Goal: Information Seeking & Learning: Learn about a topic

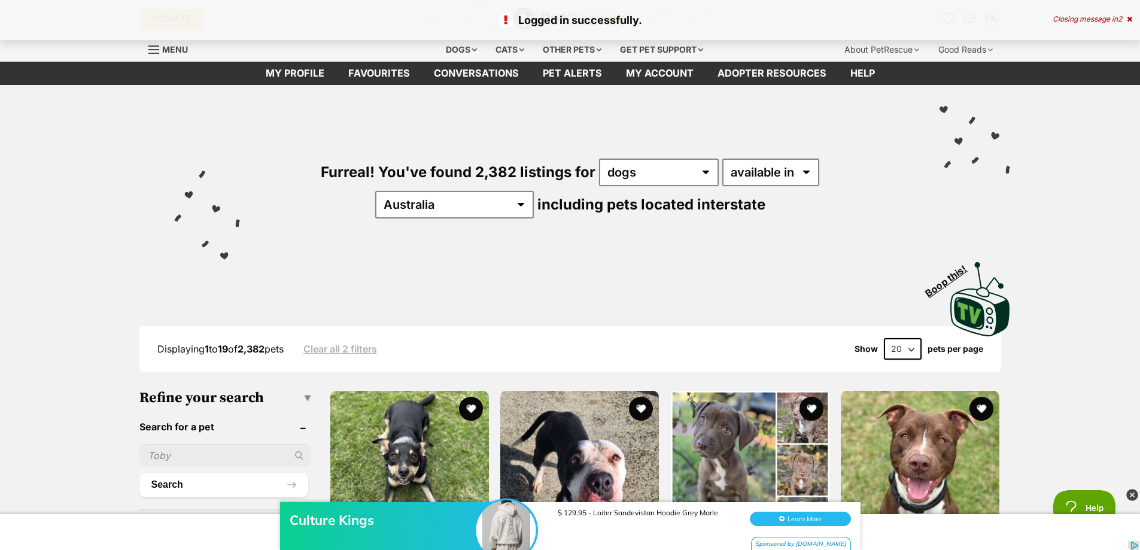
click at [1128, 17] on icon at bounding box center [1129, 19] width 5 height 7
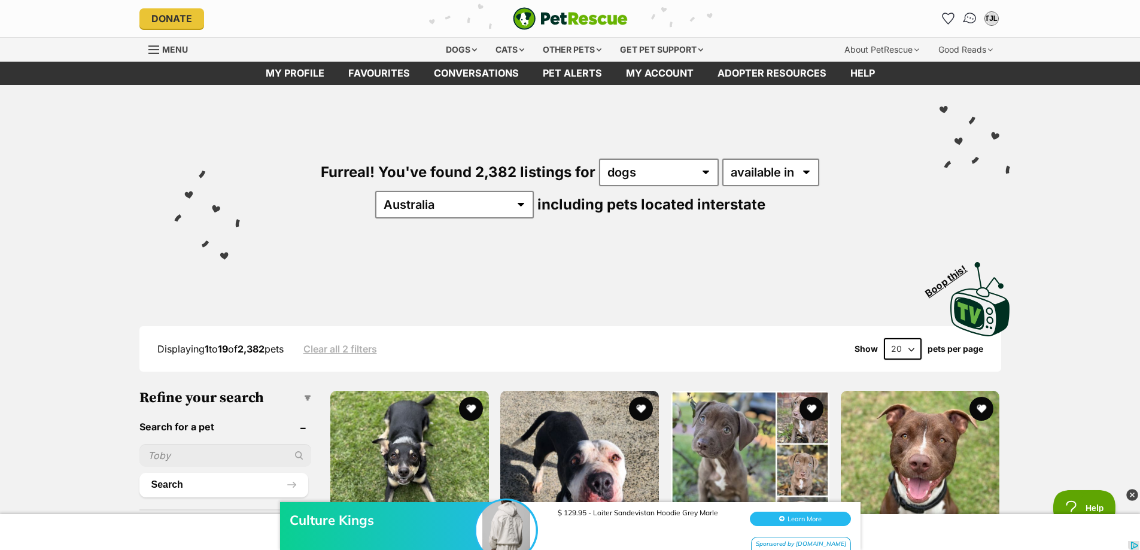
click at [970, 16] on img "Conversations" at bounding box center [970, 19] width 16 height 16
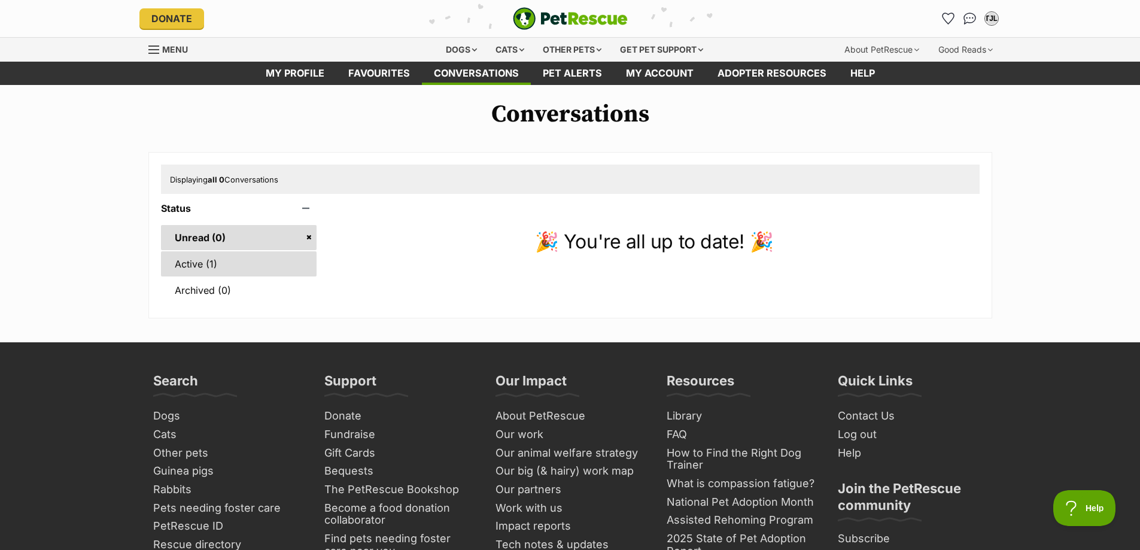
click at [191, 269] on link "Active (1)" at bounding box center [239, 263] width 156 height 25
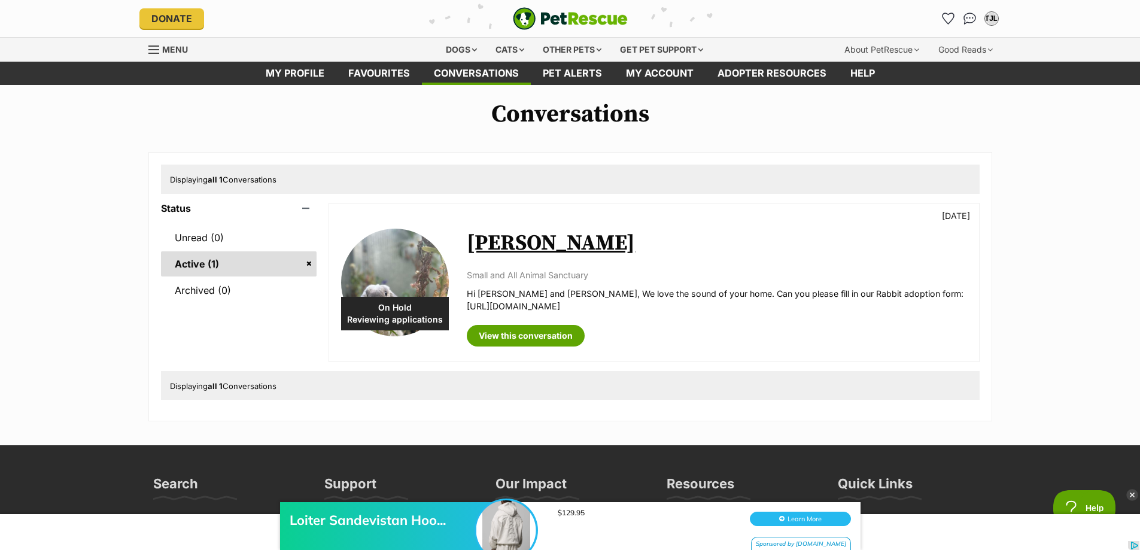
click at [567, 24] on img "PetRescue" at bounding box center [570, 18] width 115 height 23
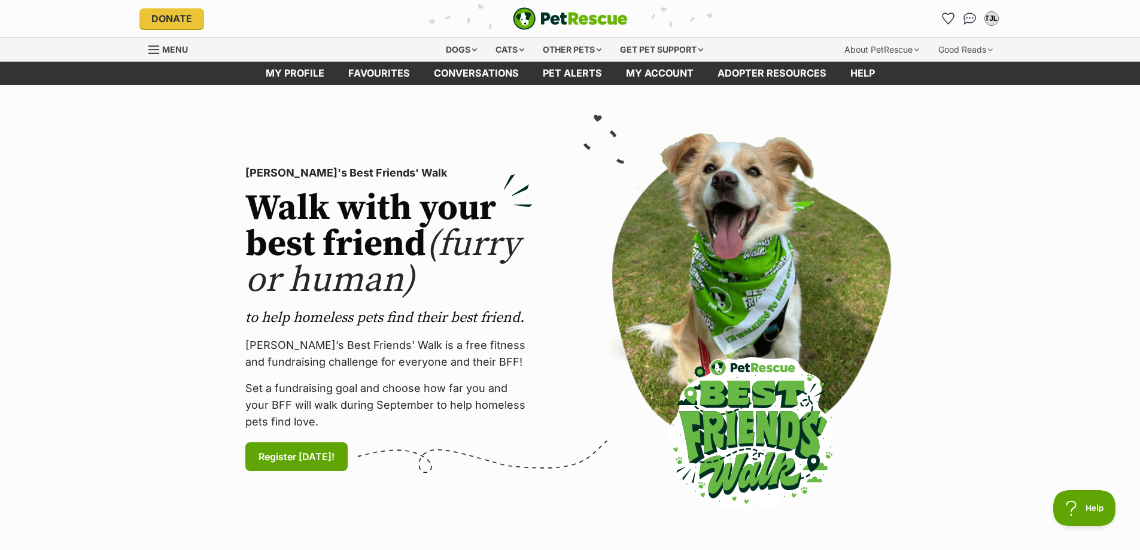
click at [574, 16] on img "PetRescue" at bounding box center [570, 18] width 115 height 23
click at [543, 48] on div "Other pets" at bounding box center [571, 50] width 75 height 24
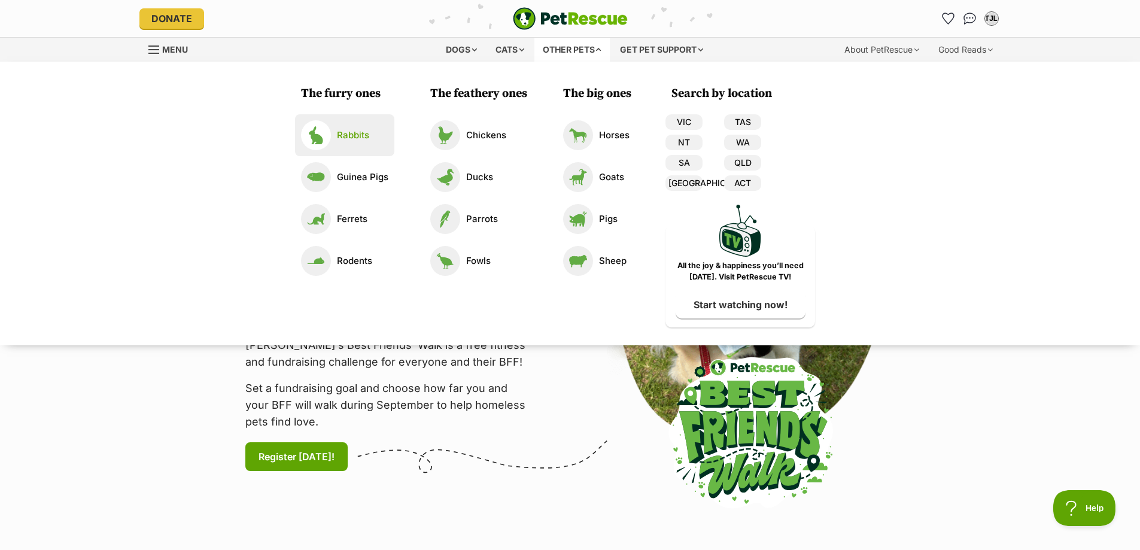
click at [335, 135] on link "Rabbits" at bounding box center [344, 135] width 87 height 30
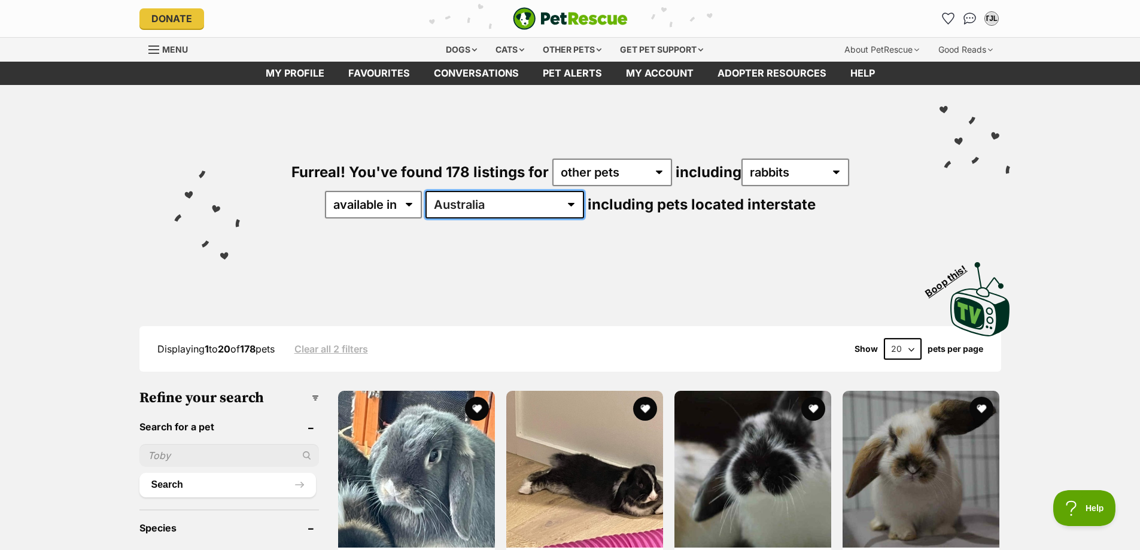
click at [506, 203] on select "Australia ACT NSW NT SA TAS VIC WA" at bounding box center [505, 205] width 159 height 28
select select "VIC"
click at [463, 191] on select "Australia ACT NSW NT SA TAS VIC WA" at bounding box center [505, 205] width 159 height 28
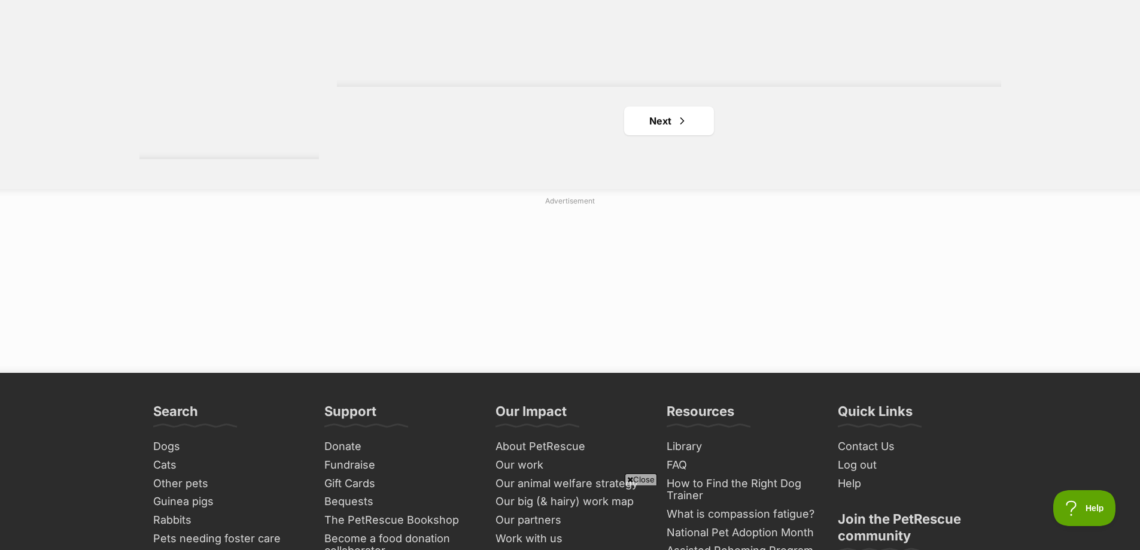
scroll to position [2334, 0]
